Goal: Find specific page/section: Find specific page/section

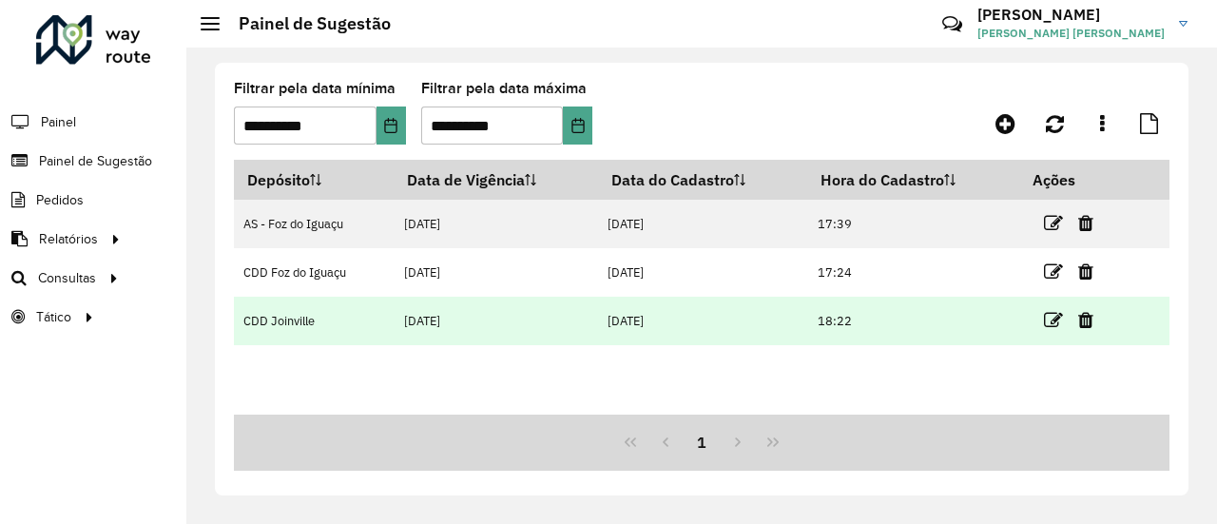
click at [1049, 330] on link at bounding box center [1053, 320] width 19 height 26
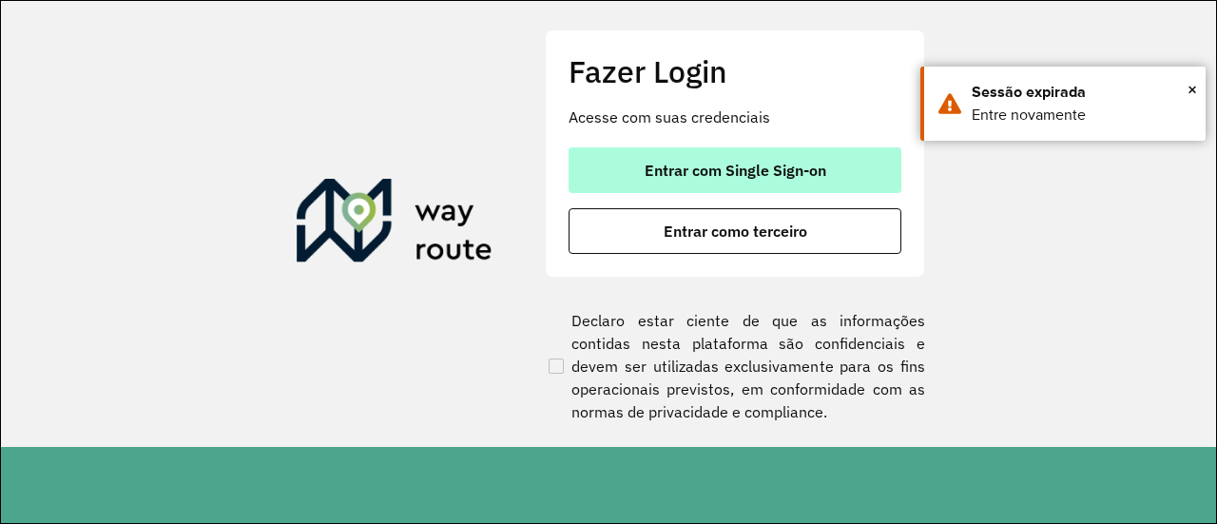
click at [731, 174] on span "Entrar com Single Sign-on" at bounding box center [736, 170] width 182 height 15
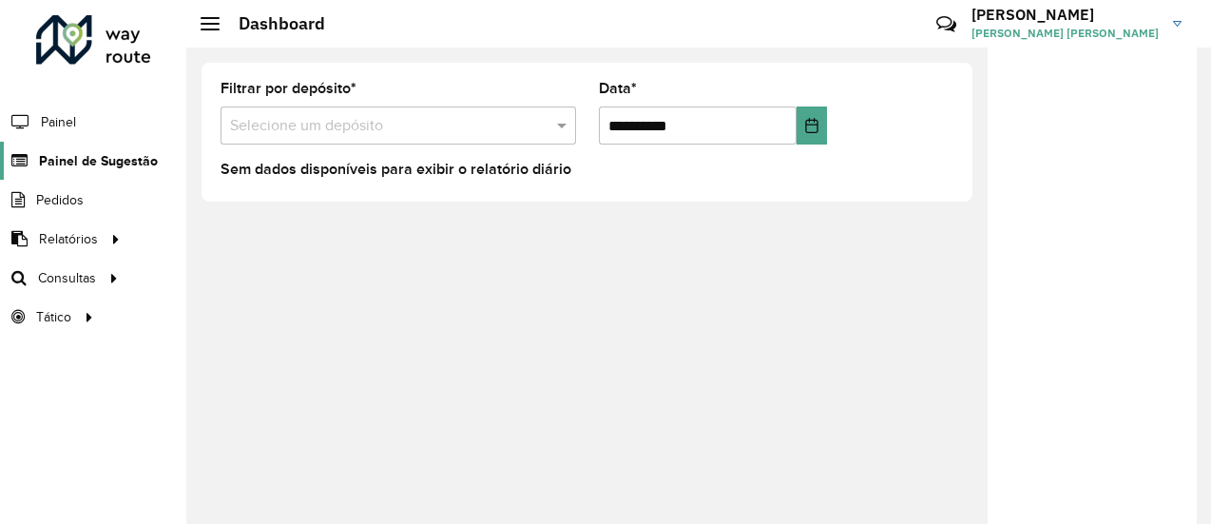
click at [120, 163] on span "Painel de Sugestão" at bounding box center [98, 161] width 119 height 20
